Goal: Find specific page/section: Find specific page/section

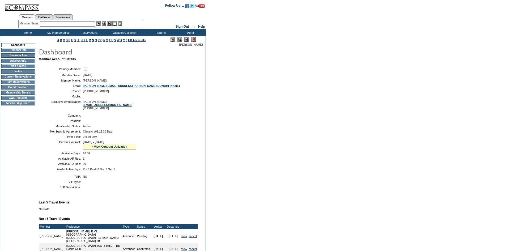
click at [62, 21] on div "Member Name: Destination or Residence: ReservationId:" at bounding box center [80, 24] width 125 height 8
click at [62, 23] on input "text" at bounding box center [67, 23] width 55 height 5
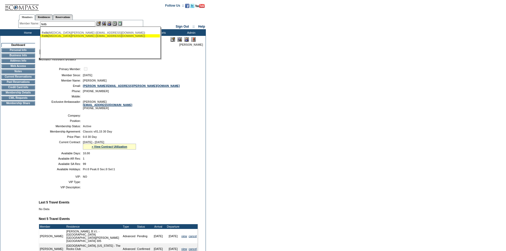
click at [66, 36] on div "Feilb ogen, Robert (rfeilbogen@gmail.com)" at bounding box center [100, 35] width 117 height 3
type input "Feilbogen, Robert (rfeilbogen@gmail.com)"
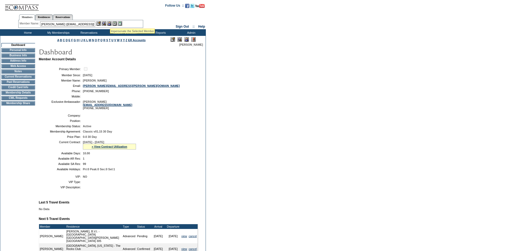
click at [110, 22] on img at bounding box center [109, 23] width 5 height 5
click at [105, 23] on img at bounding box center [104, 23] width 5 height 5
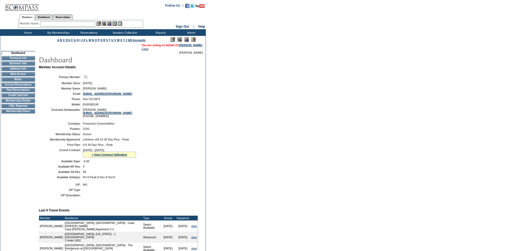
click at [80, 24] on input "text" at bounding box center [67, 23] width 55 height 5
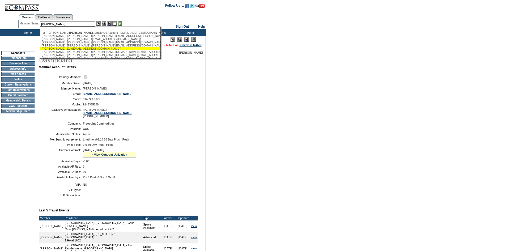
click at [84, 50] on div "[PERSON_NAME] ([EMAIL_ADDRESS][DOMAIN_NAME])" at bounding box center [100, 48] width 117 height 3
type input "[PERSON_NAME] ([EMAIL_ADDRESS][DOMAIN_NAME])"
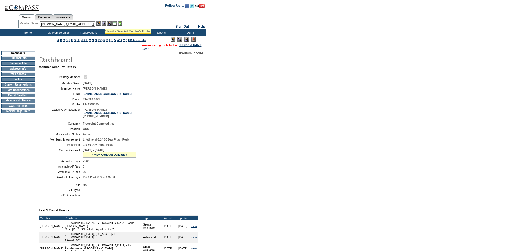
click at [105, 22] on img at bounding box center [104, 23] width 5 height 5
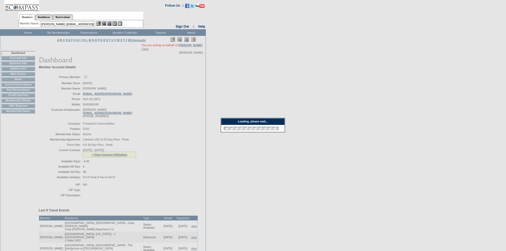
scroll to position [26, 0]
